Goal: Navigation & Orientation: Find specific page/section

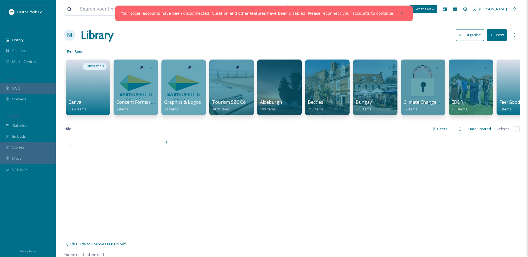
click at [21, 87] on div "UGC" at bounding box center [28, 88] width 56 height 11
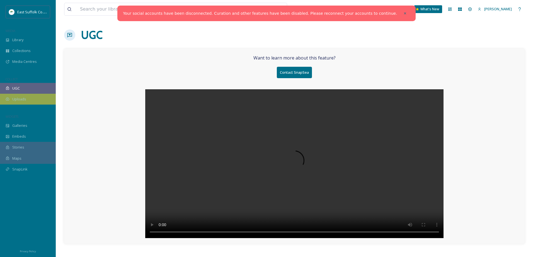
click at [27, 96] on div "Uploads" at bounding box center [28, 99] width 56 height 11
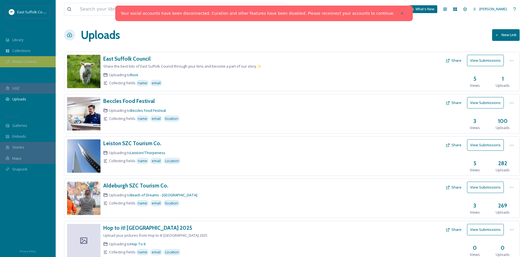
click at [30, 61] on span "Media Centres" at bounding box center [24, 61] width 25 height 5
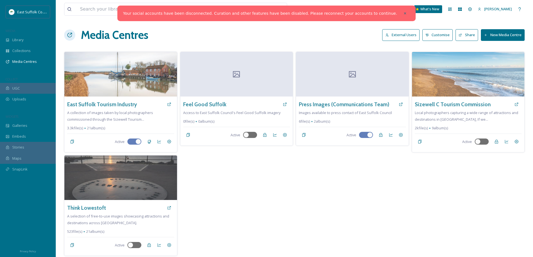
click at [396, 40] on button "External Users" at bounding box center [400, 34] width 37 height 11
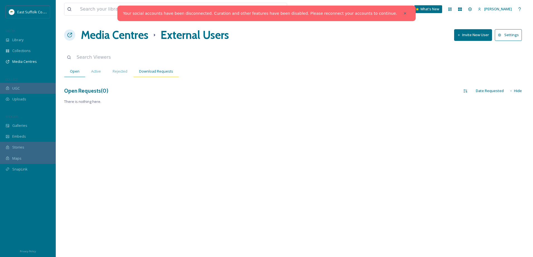
click at [152, 75] on div "Download Requests" at bounding box center [156, 71] width 46 height 11
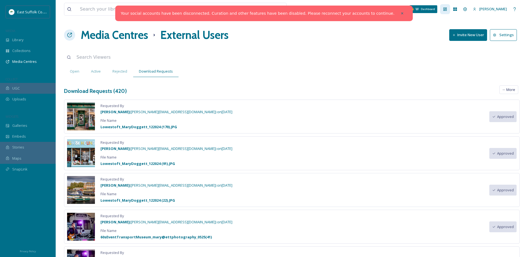
click at [448, 8] on icon at bounding box center [445, 9] width 4 height 4
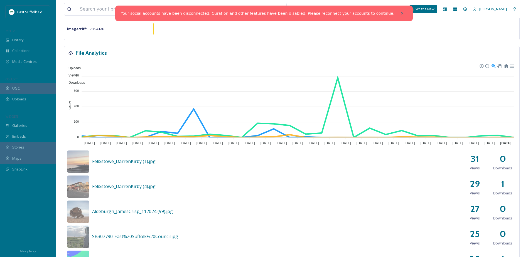
scroll to position [139, 0]
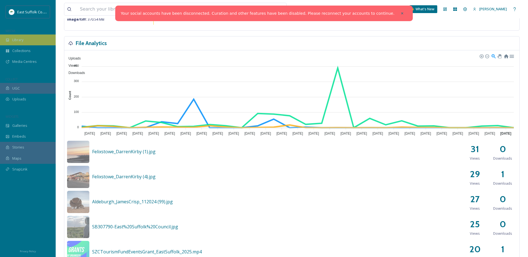
click at [31, 43] on div "Library" at bounding box center [28, 40] width 56 height 11
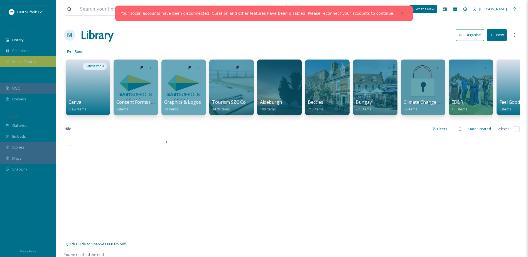
click at [30, 62] on span "Media Centres" at bounding box center [24, 61] width 25 height 5
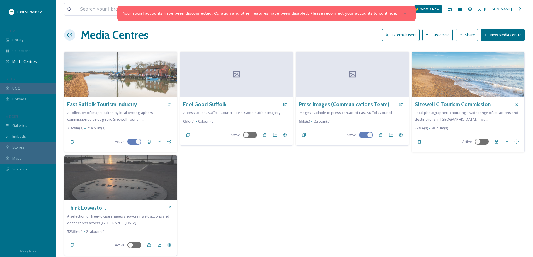
click at [409, 34] on button "External Users" at bounding box center [400, 34] width 37 height 11
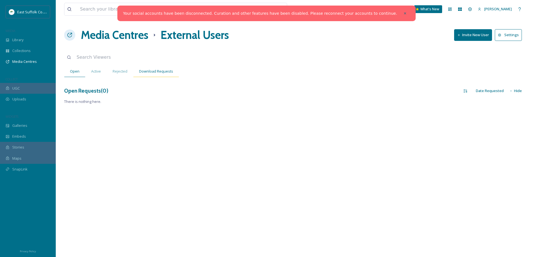
click at [152, 70] on span "Download Requests" at bounding box center [156, 71] width 34 height 5
